Goal: Information Seeking & Learning: Learn about a topic

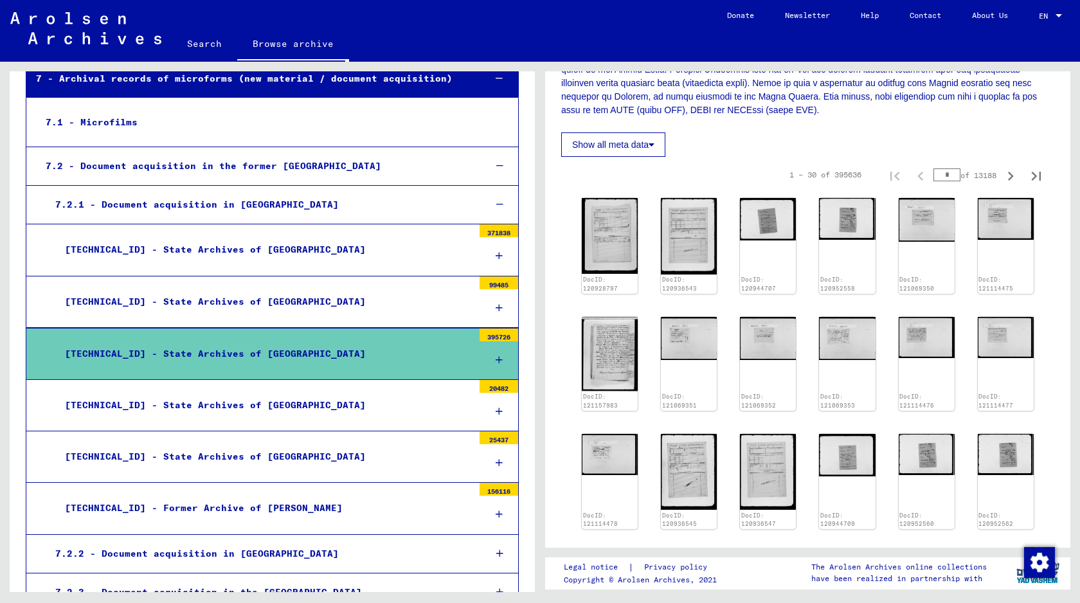
scroll to position [378, 0]
click at [638, 142] on button "Show all meta data" at bounding box center [613, 145] width 104 height 24
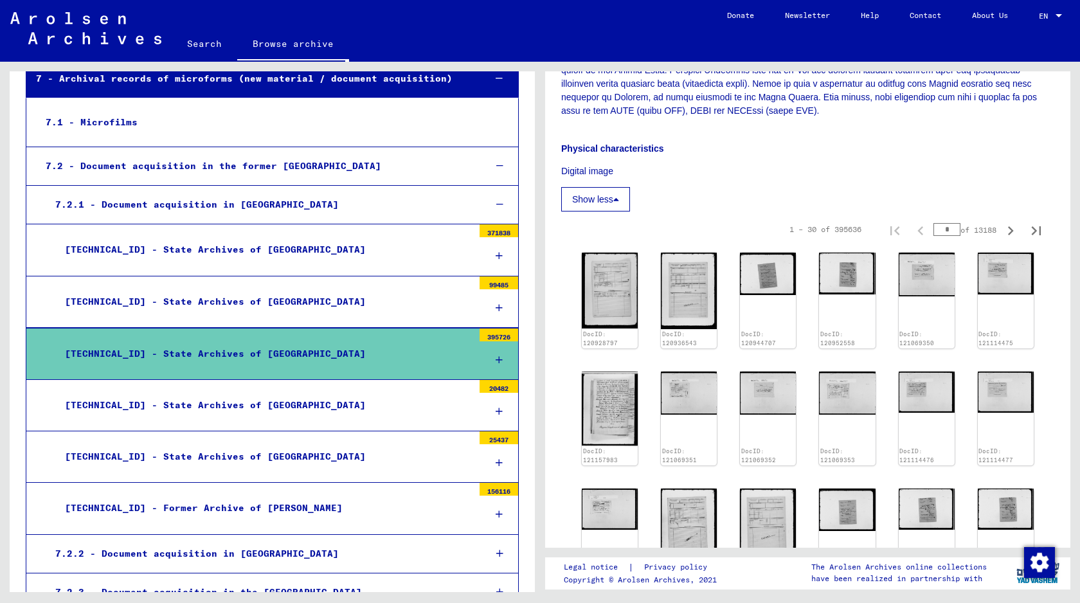
click at [642, 148] on b "Physical characteristics" at bounding box center [612, 148] width 103 height 10
click at [623, 200] on button "Show less" at bounding box center [595, 199] width 69 height 24
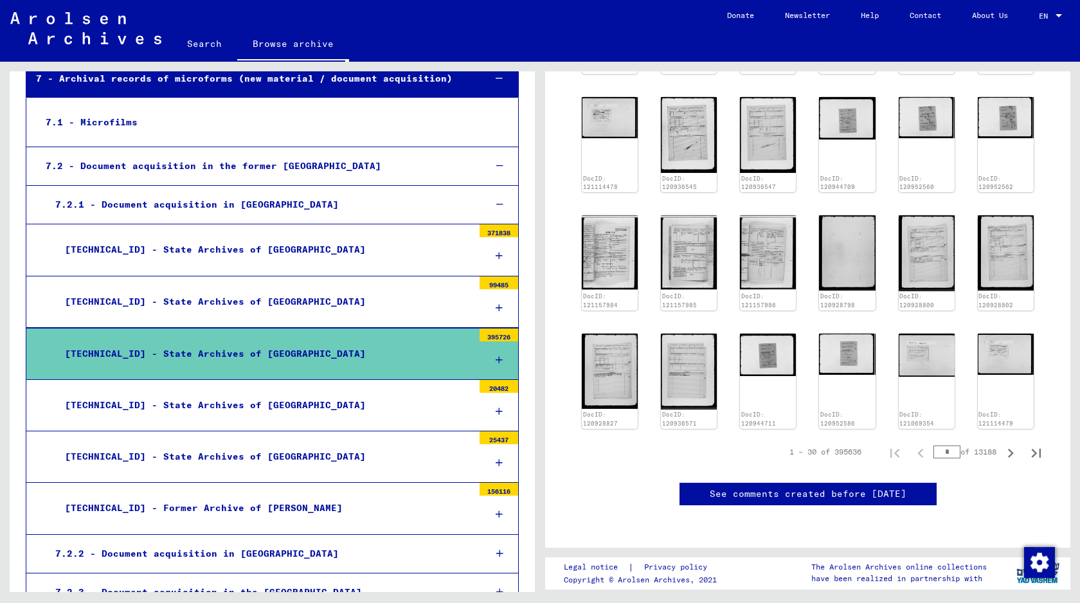
scroll to position [1074, 0]
click at [780, 483] on div "See comments created before [DATE]" at bounding box center [807, 494] width 257 height 22
click at [788, 487] on link "See comments created before [DATE]" at bounding box center [807, 493] width 197 height 13
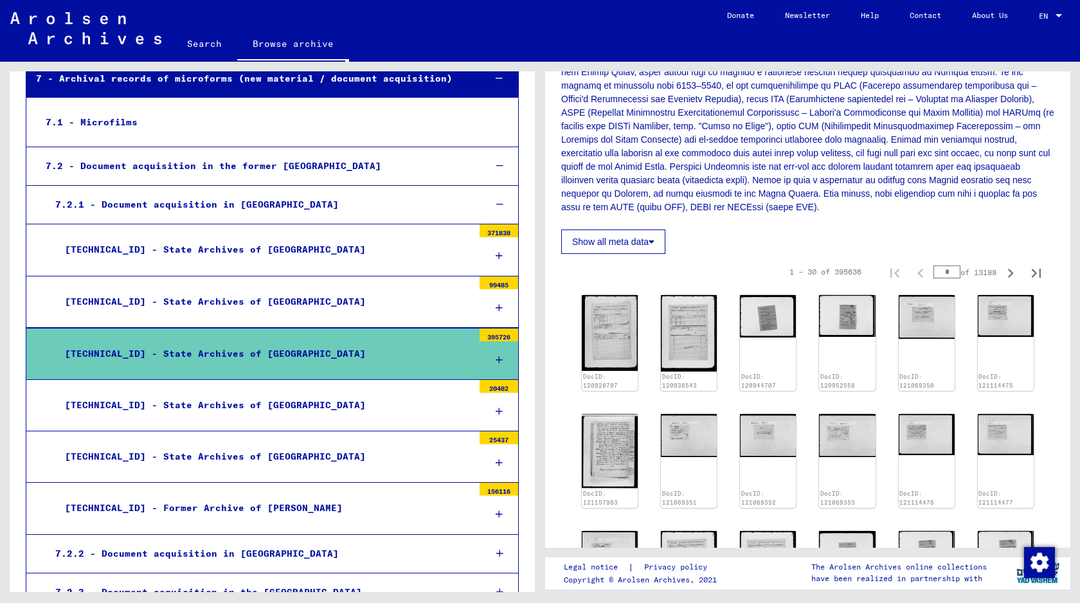
scroll to position [335, 0]
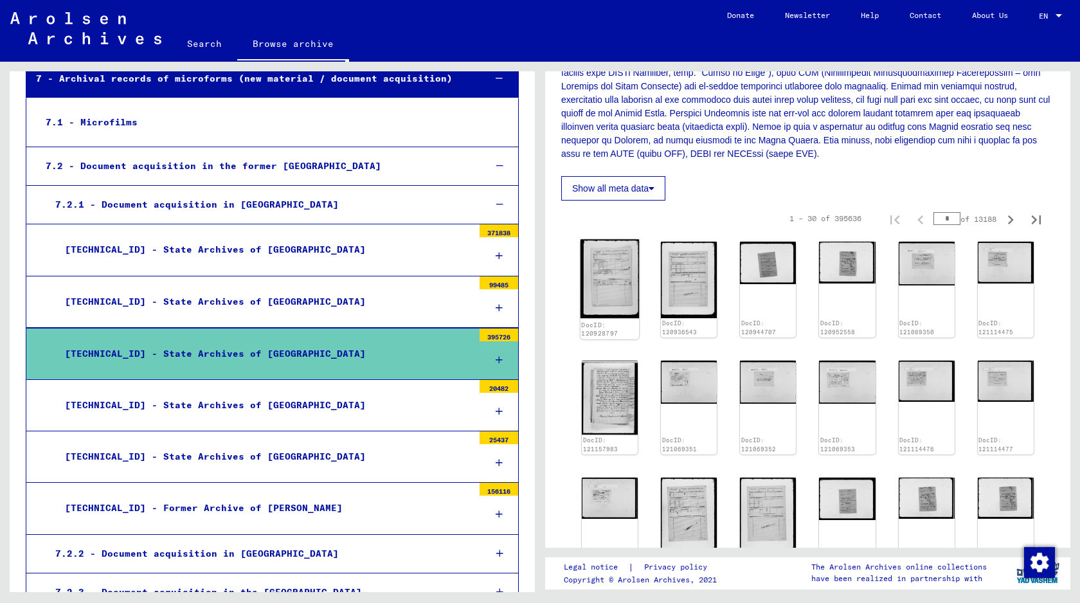
click at [600, 276] on img at bounding box center [609, 279] width 59 height 79
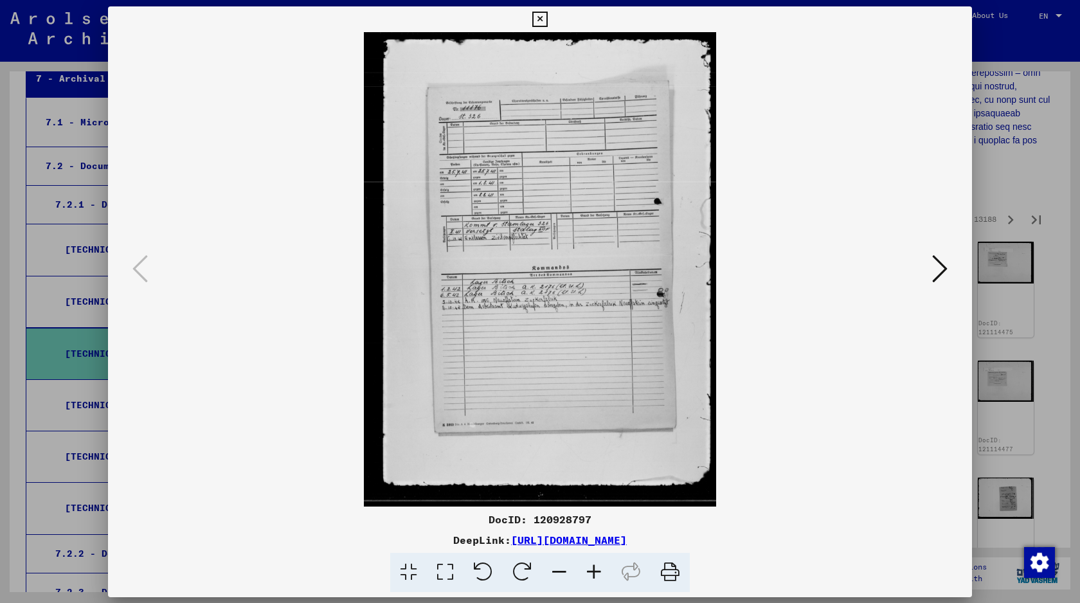
click at [600, 276] on img at bounding box center [540, 269] width 776 height 474
click at [928, 147] on div at bounding box center [540, 269] width 864 height 474
click at [991, 132] on div at bounding box center [540, 301] width 1080 height 603
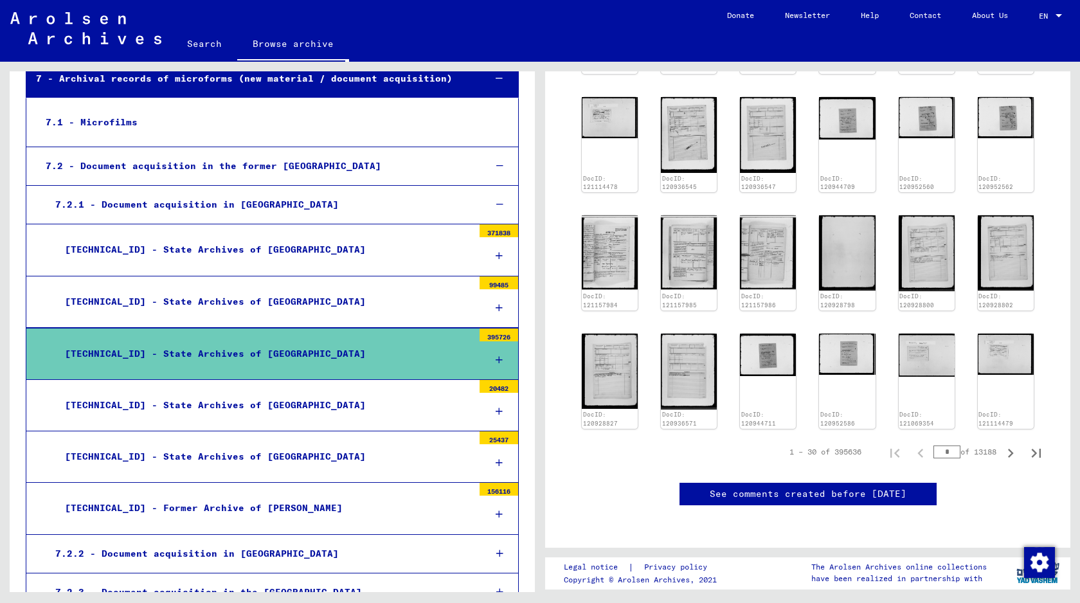
scroll to position [676, 0]
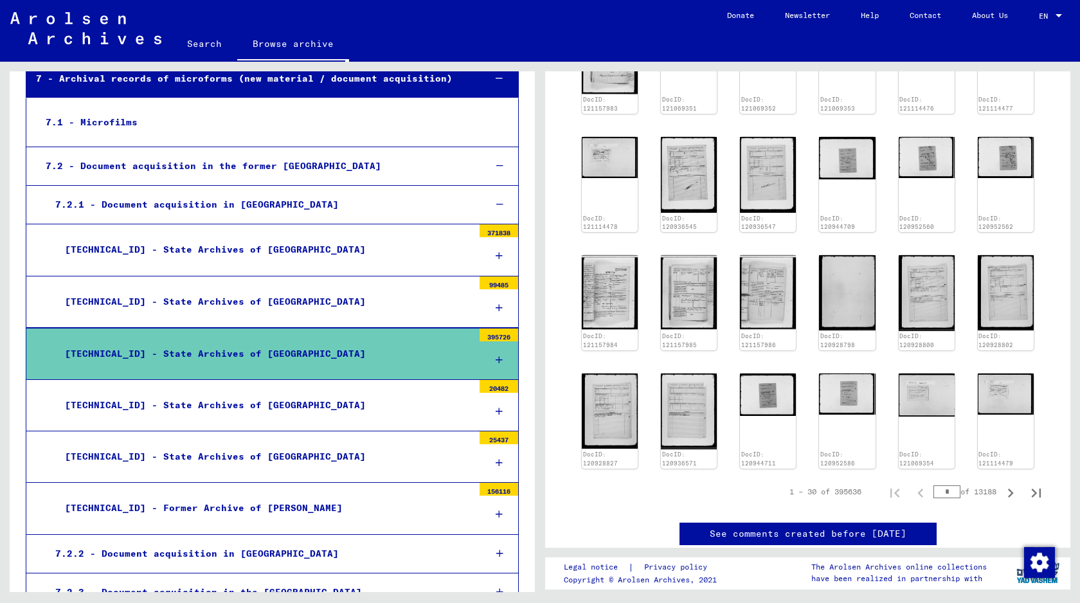
click at [946, 490] on input "*" at bounding box center [946, 491] width 27 height 13
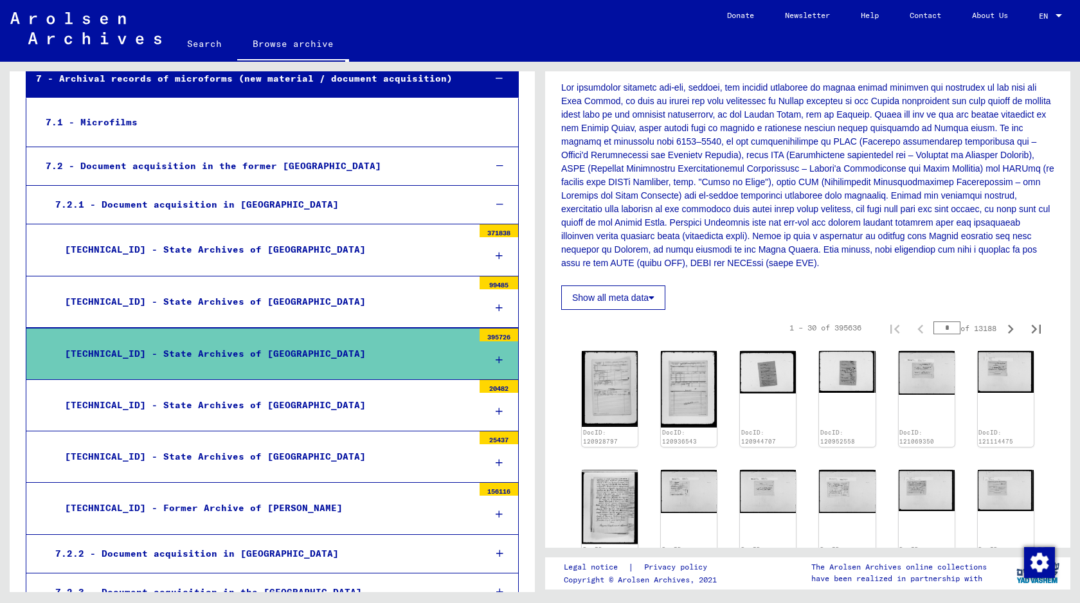
scroll to position [172, 0]
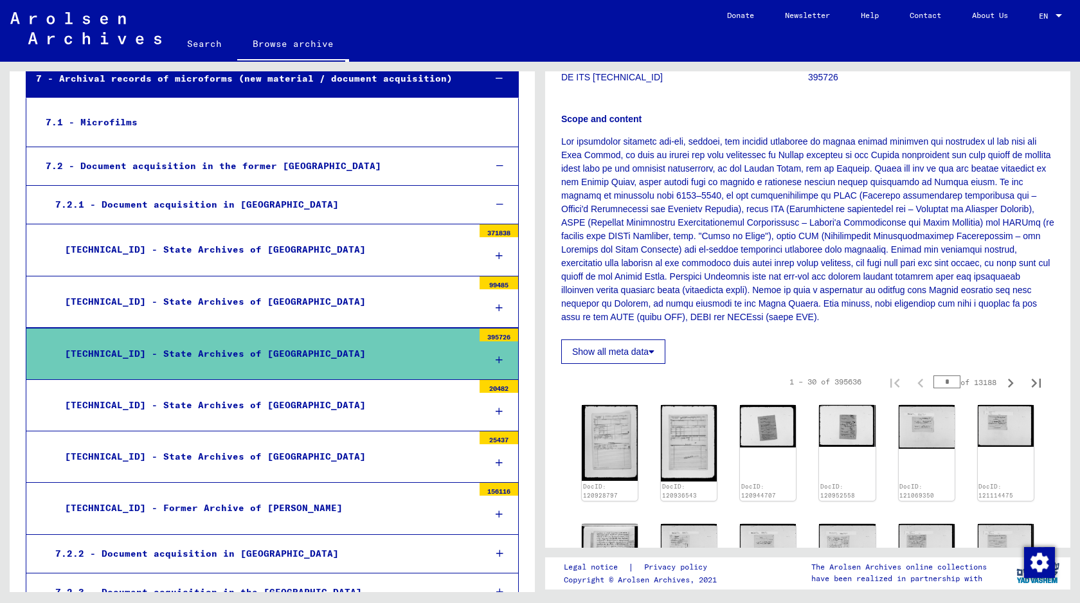
drag, startPoint x: 944, startPoint y: 379, endPoint x: 871, endPoint y: 377, distance: 73.3
click at [873, 378] on div "1 – 30 of 395636 * of 13188" at bounding box center [911, 382] width 275 height 26
type input "***"
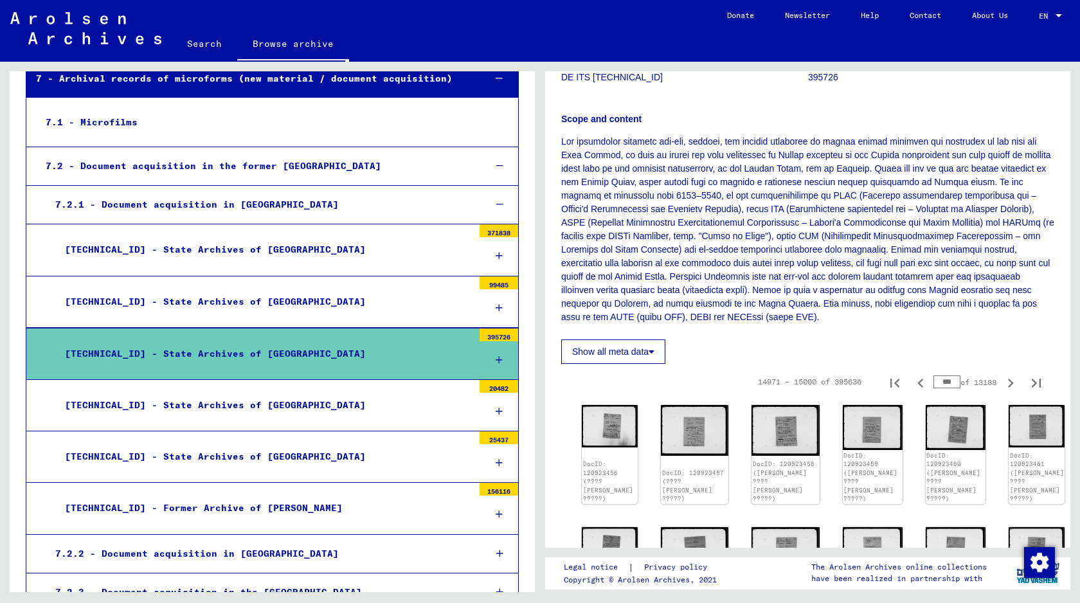
click at [503, 346] on div at bounding box center [498, 360] width 39 height 38
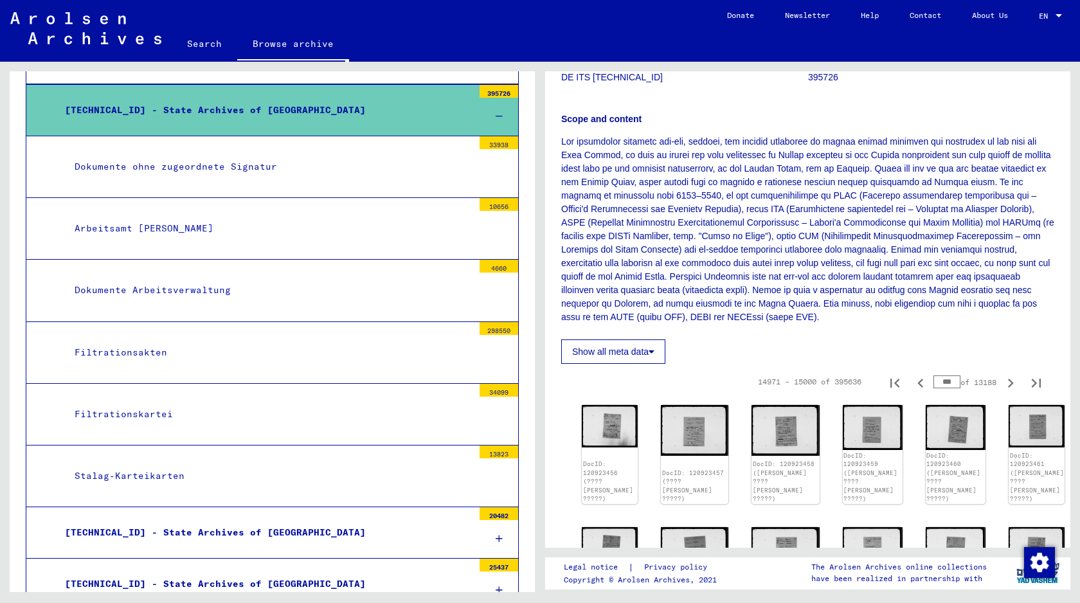
scroll to position [618, 0]
